Goal: Find specific page/section

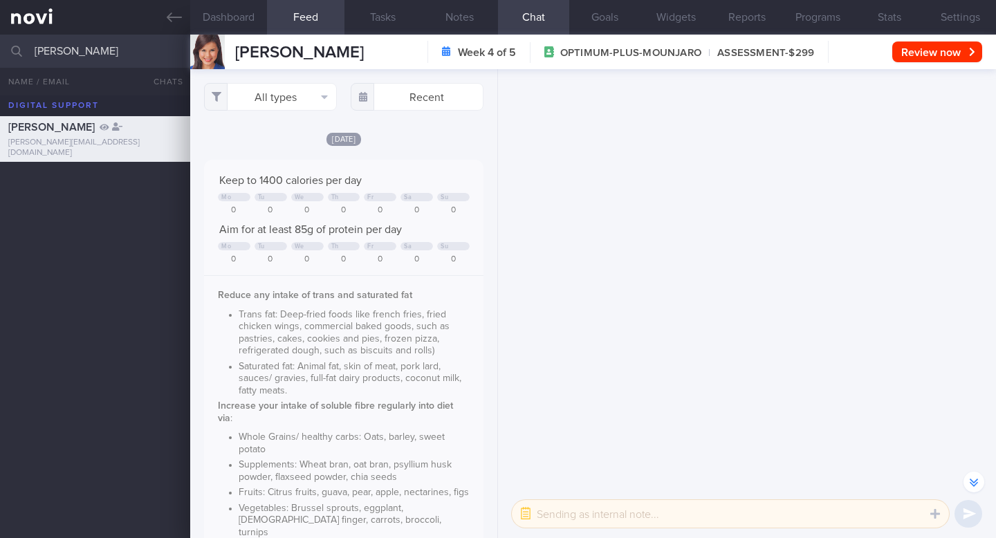
select select "8"
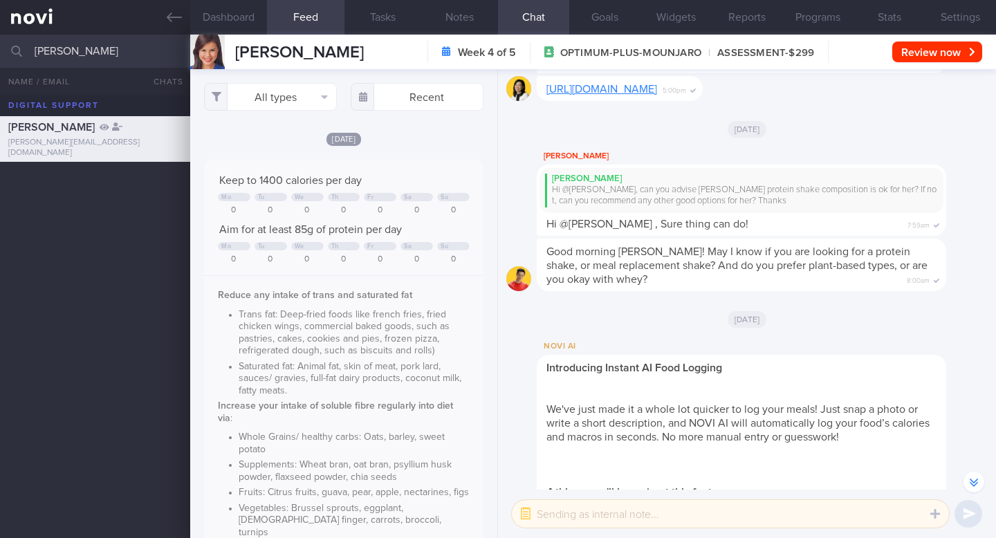
click at [108, 59] on input "[PERSON_NAME]" at bounding box center [498, 51] width 996 height 33
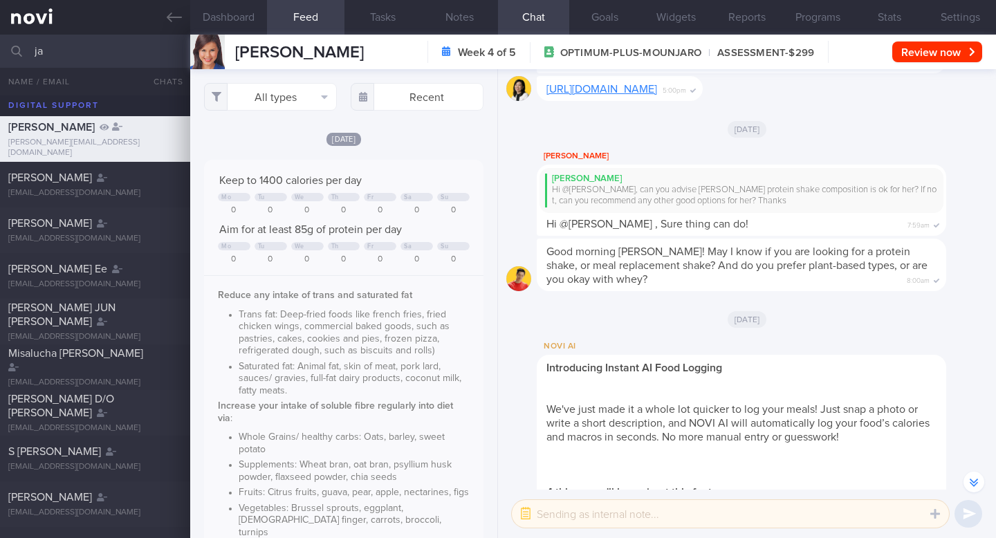
type input "j"
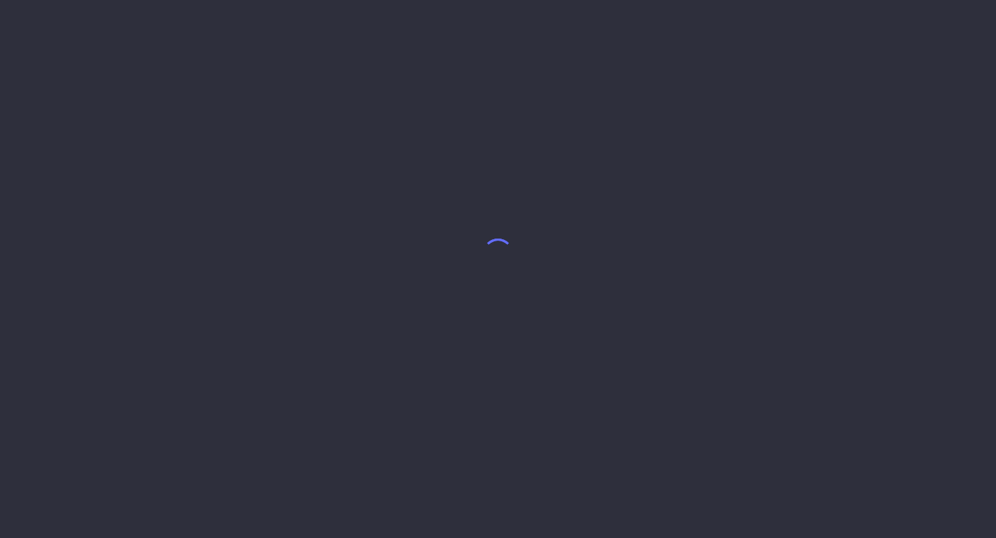
select select "8"
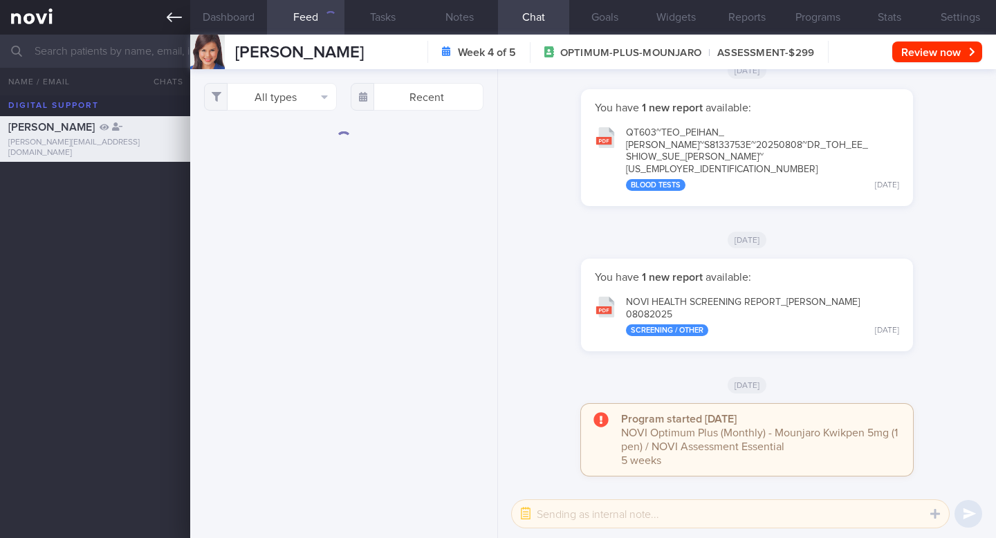
click at [167, 22] on icon at bounding box center [174, 17] width 15 height 15
